Goal: Task Accomplishment & Management: Manage account settings

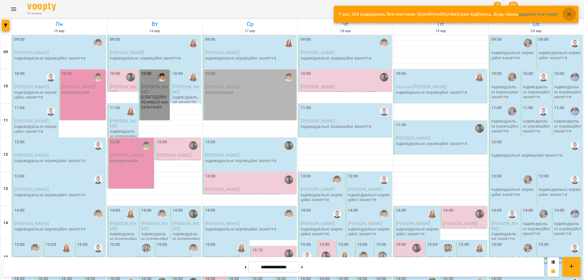
drag, startPoint x: 570, startPoint y: 16, endPoint x: 300, endPoint y: 1, distance: 269.9
click at [565, 14] on button "button" at bounding box center [569, 14] width 14 height 14
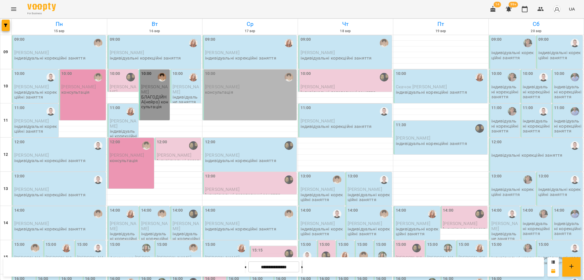
click at [303, 270] on button at bounding box center [301, 267] width 1 height 13
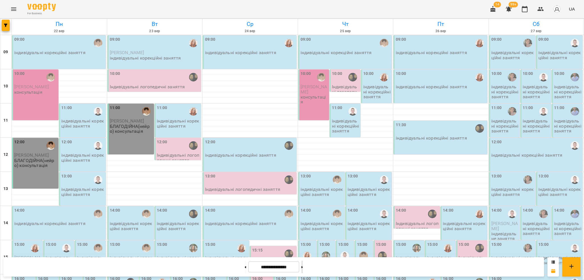
click at [303, 267] on button at bounding box center [301, 267] width 1 height 13
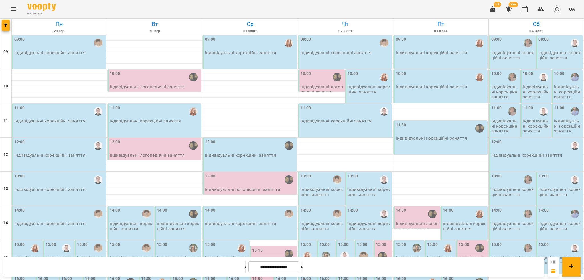
click at [245, 269] on button at bounding box center [245, 267] width 1 height 13
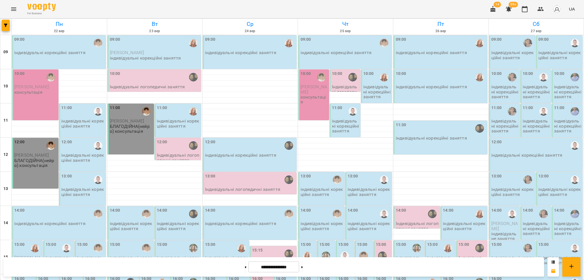
scroll to position [114, 0]
click at [245, 263] on button at bounding box center [245, 267] width 1 height 13
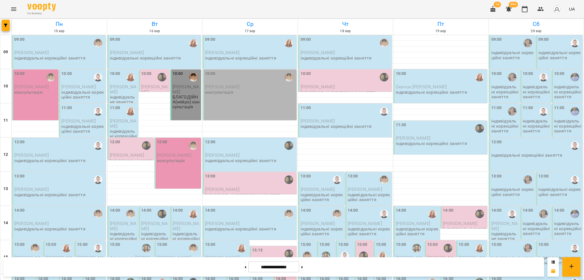
scroll to position [0, 0]
click at [303, 268] on button at bounding box center [301, 267] width 1 height 13
type input "**********"
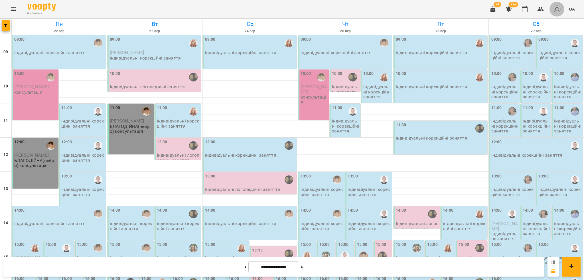
click at [557, 8] on img "button" at bounding box center [557, 9] width 8 height 8
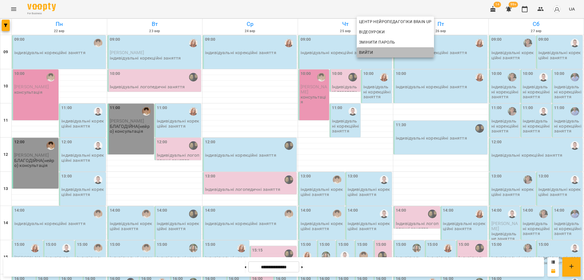
click at [365, 53] on span "Вийти" at bounding box center [366, 52] width 14 height 7
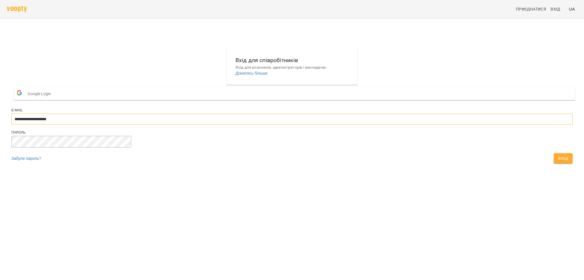
click at [306, 125] on input "**********" at bounding box center [291, 119] width 561 height 11
type input "**********"
click at [558, 162] on span "Вхід" at bounding box center [563, 158] width 10 height 7
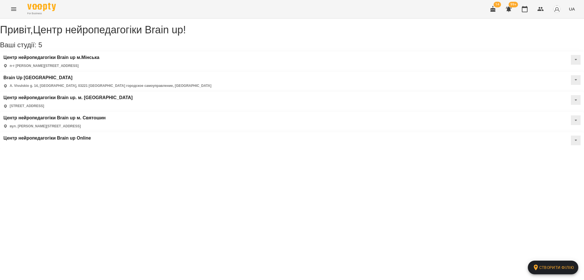
click at [91, 136] on div "Центр нейропедагогіки Brain up Online" at bounding box center [47, 141] width 88 height 10
click at [91, 136] on h3 "Центр нейропедагогіки Brain up Online" at bounding box center [47, 138] width 88 height 5
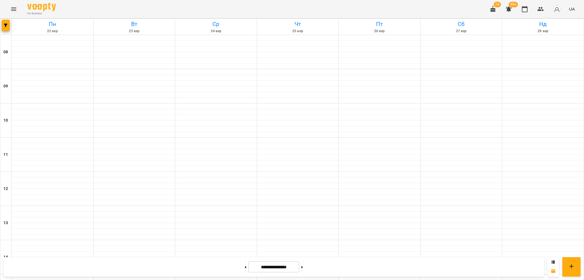
scroll to position [190, 0]
click at [245, 267] on button at bounding box center [245, 267] width 1 height 13
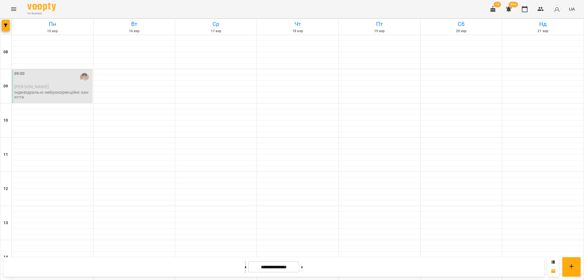
click at [245, 267] on button at bounding box center [245, 267] width 1 height 13
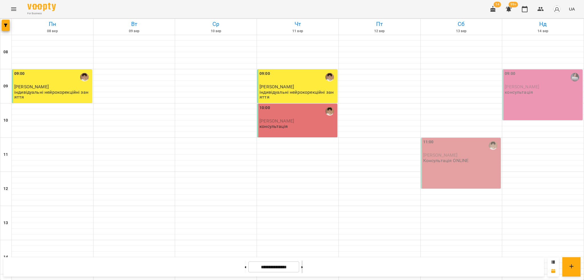
click at [303, 267] on button at bounding box center [301, 267] width 1 height 13
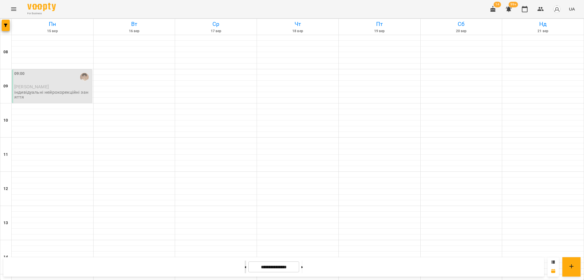
click at [245, 268] on button at bounding box center [245, 267] width 1 height 13
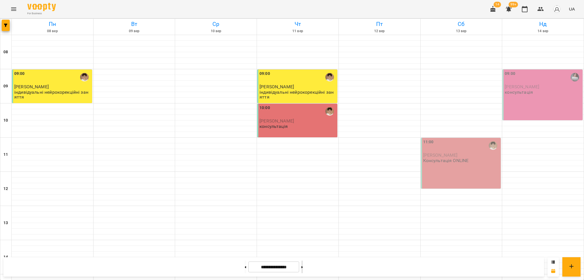
drag, startPoint x: 311, startPoint y: 267, endPoint x: 314, endPoint y: 265, distance: 3.3
click at [303, 267] on button at bounding box center [301, 267] width 1 height 13
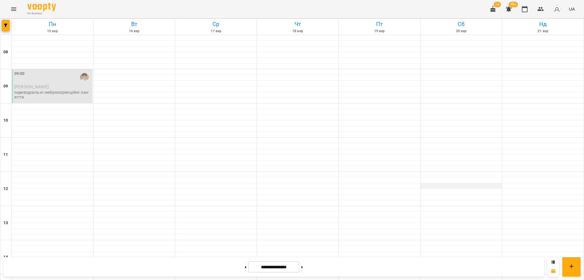
scroll to position [0, 0]
click at [245, 267] on button at bounding box center [245, 267] width 1 height 13
type input "**********"
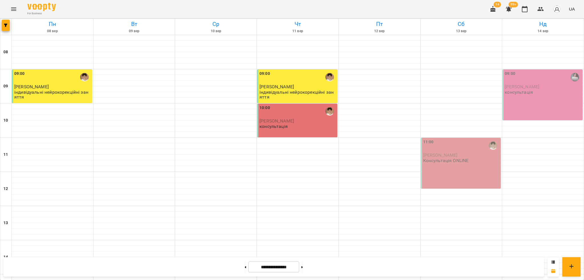
click at [447, 158] on p "Консультація ONLINE" at bounding box center [446, 160] width 46 height 5
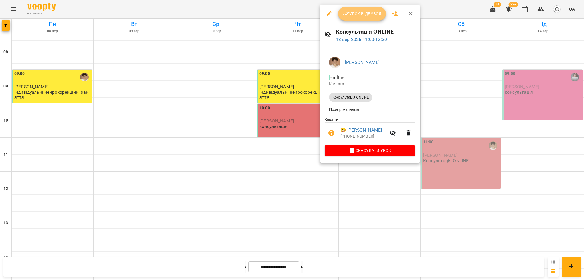
click at [367, 15] on span "Урок відбувся" at bounding box center [362, 13] width 39 height 7
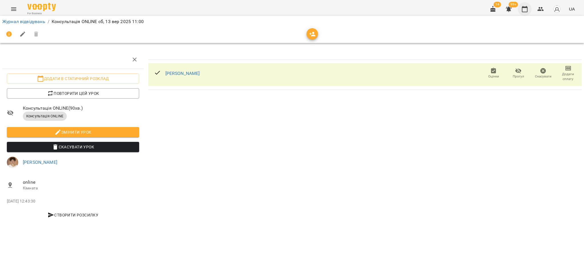
click at [525, 11] on icon "button" at bounding box center [524, 9] width 7 height 7
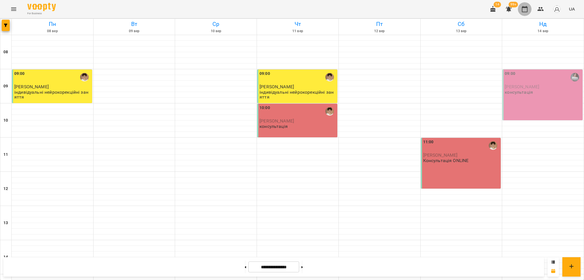
click at [528, 10] on icon "button" at bounding box center [525, 9] width 6 height 6
click at [558, 10] on img "button" at bounding box center [557, 9] width 8 height 8
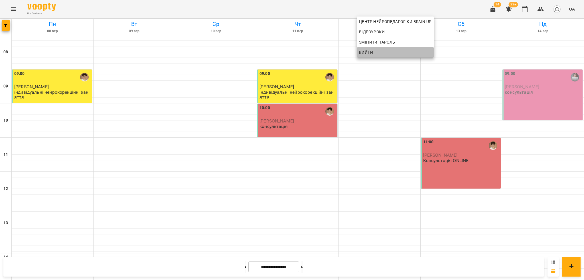
click at [388, 52] on span "Вийти" at bounding box center [395, 52] width 73 height 7
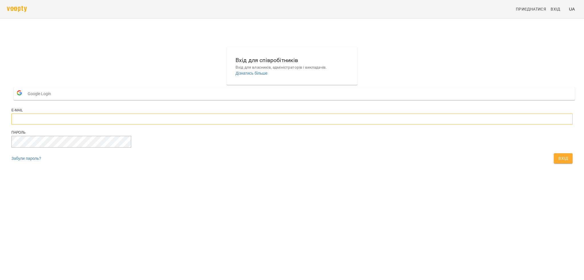
type input "**********"
click at [291, 125] on input "**********" at bounding box center [291, 119] width 561 height 11
click at [558, 162] on span "Вхід" at bounding box center [563, 158] width 10 height 7
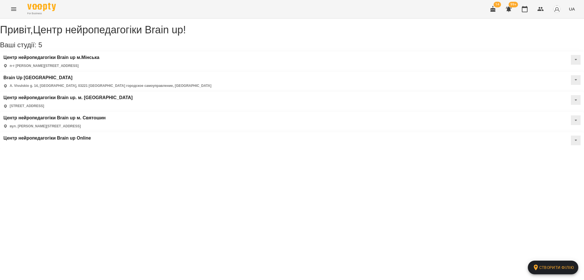
click at [125, 112] on div "Центр нейропедагогіки Brain up м. Святошин вул. Михайла Котельникова, 35, Київ,…" at bounding box center [292, 122] width 584 height 20
click at [106, 115] on h3 "Центр нейропедагогіки Brain up м. Святошин" at bounding box center [54, 117] width 102 height 5
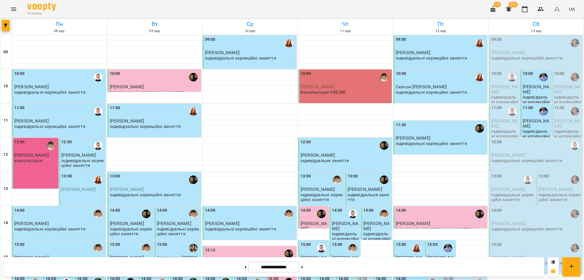
scroll to position [157, 0]
